Goal: Task Accomplishment & Management: Complete application form

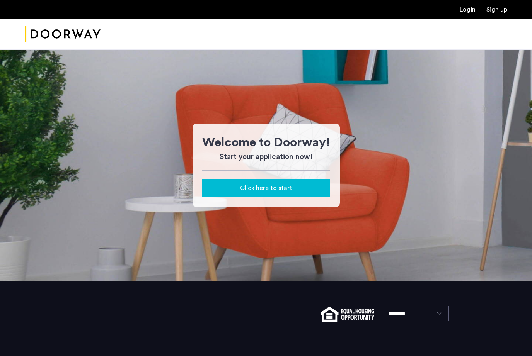
scroll to position [38, 0]
